Goal: Information Seeking & Learning: Learn about a topic

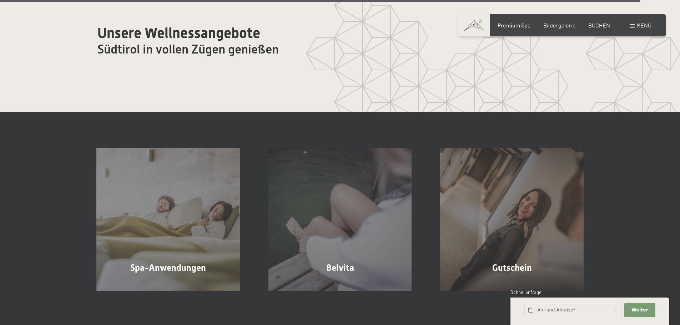
scroll to position [4385, 0]
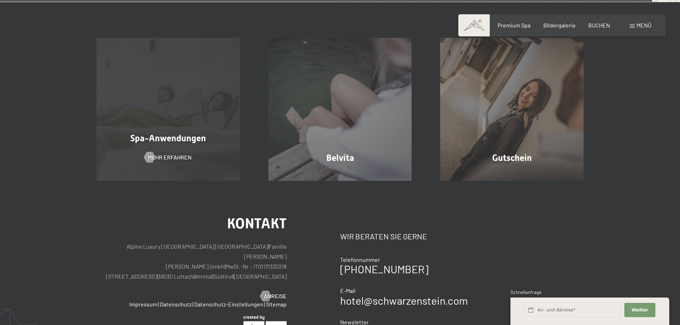
click at [146, 105] on div "Spa-Anwendungen Mehr erfahren" at bounding box center [168, 109] width 172 height 143
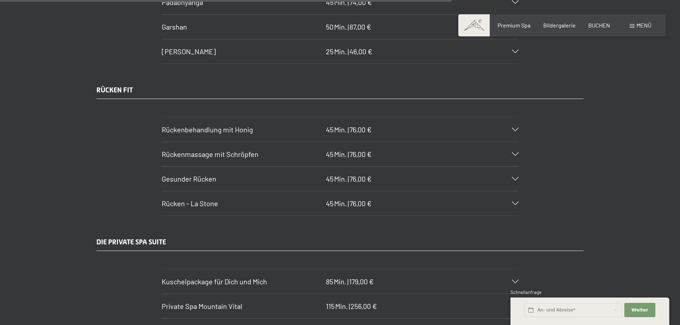
scroll to position [3782, 0]
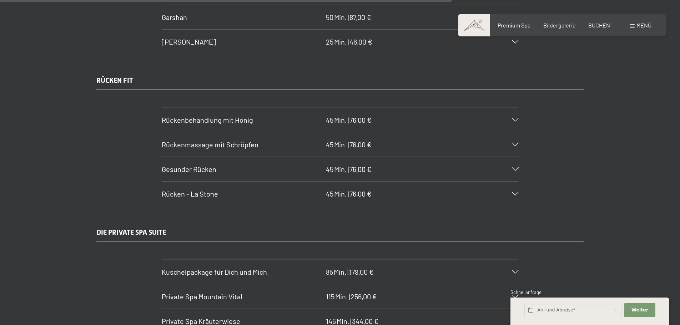
click at [512, 167] on icon at bounding box center [515, 169] width 7 height 4
